Goal: Navigation & Orientation: Find specific page/section

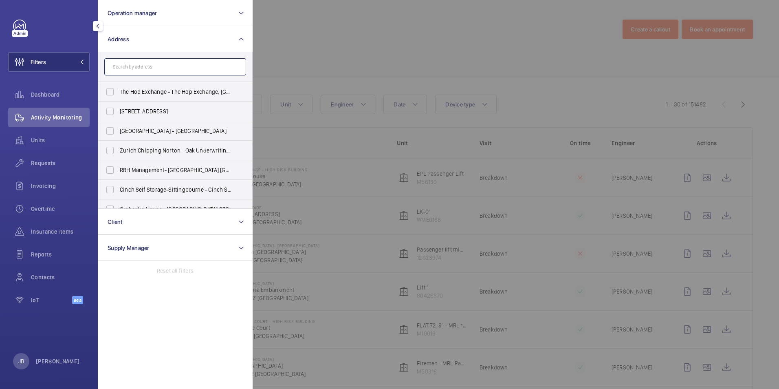
click at [155, 67] on input "text" at bounding box center [175, 66] width 142 height 17
paste input "PI Hub [GEOGRAPHIC_DATA]"
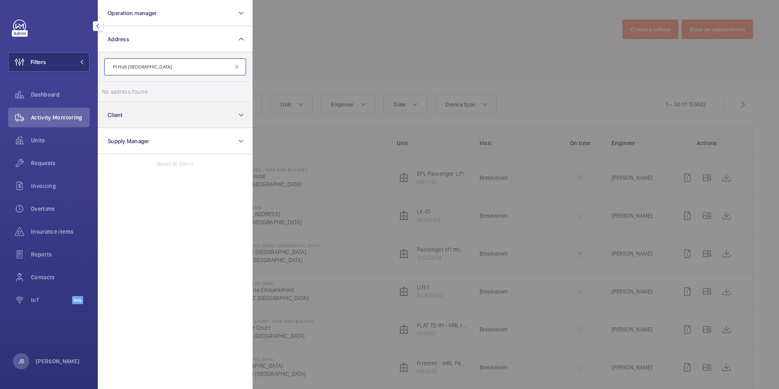
type input "PI Hub [GEOGRAPHIC_DATA]"
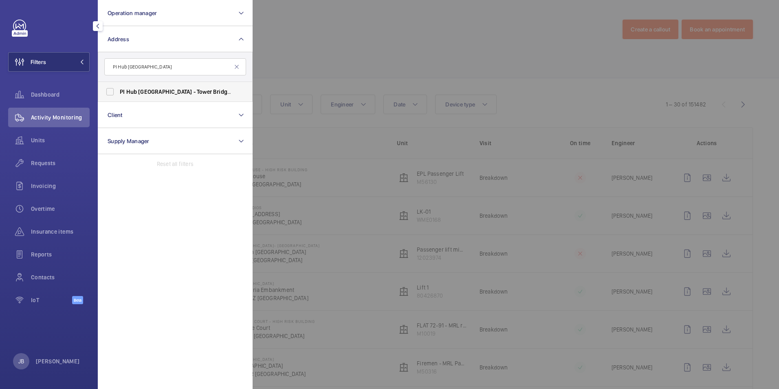
click at [148, 88] on span "[GEOGRAPHIC_DATA]" at bounding box center [165, 91] width 54 height 7
click at [118, 88] on input "[GEOGRAPHIC_DATA] - [STREET_ADDRESS]" at bounding box center [110, 92] width 16 height 16
checkbox input "true"
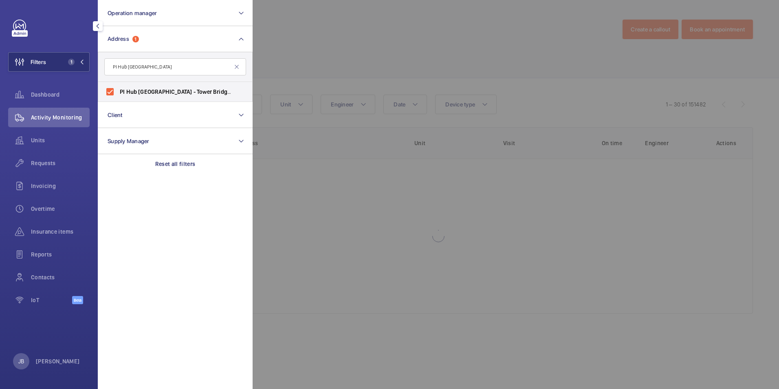
drag, startPoint x: 303, startPoint y: 68, endPoint x: 164, endPoint y: 134, distance: 153.8
click at [303, 67] on div at bounding box center [642, 194] width 779 height 389
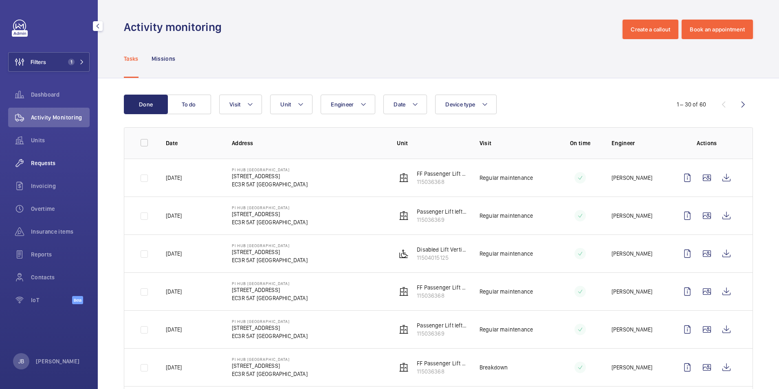
click at [53, 167] on span "Requests" at bounding box center [60, 163] width 59 height 8
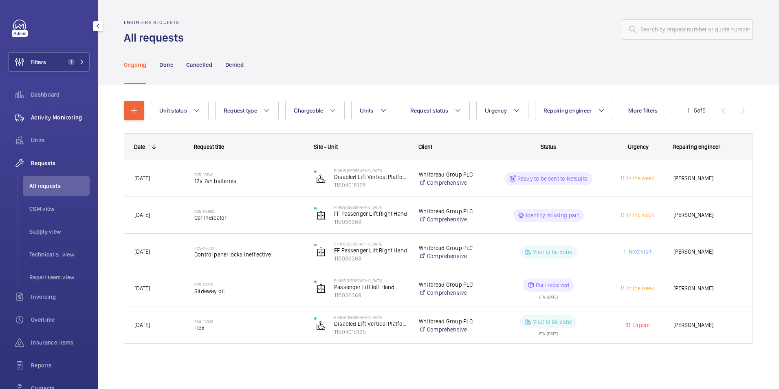
click at [66, 109] on div "Activity Monitoring" at bounding box center [48, 118] width 81 height 20
